Goal: Transaction & Acquisition: Purchase product/service

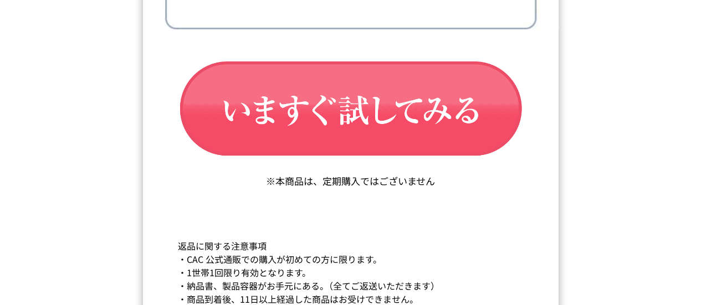
scroll to position [18946, 0]
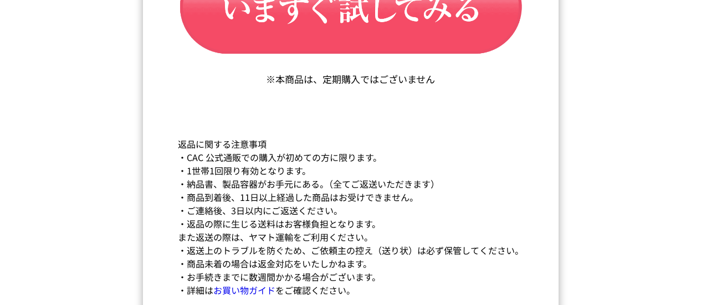
click at [335, 285] on img at bounding box center [351, 307] width 416 height 108
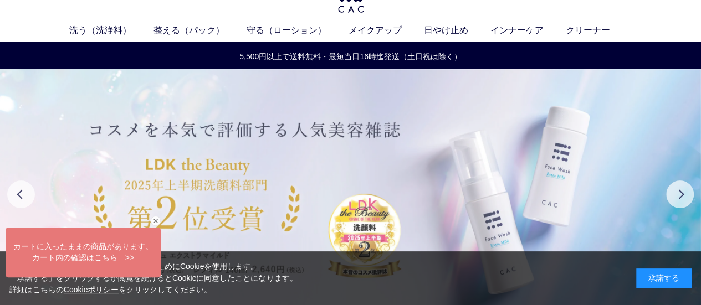
scroll to position [29, 0]
